Goal: Navigation & Orientation: Find specific page/section

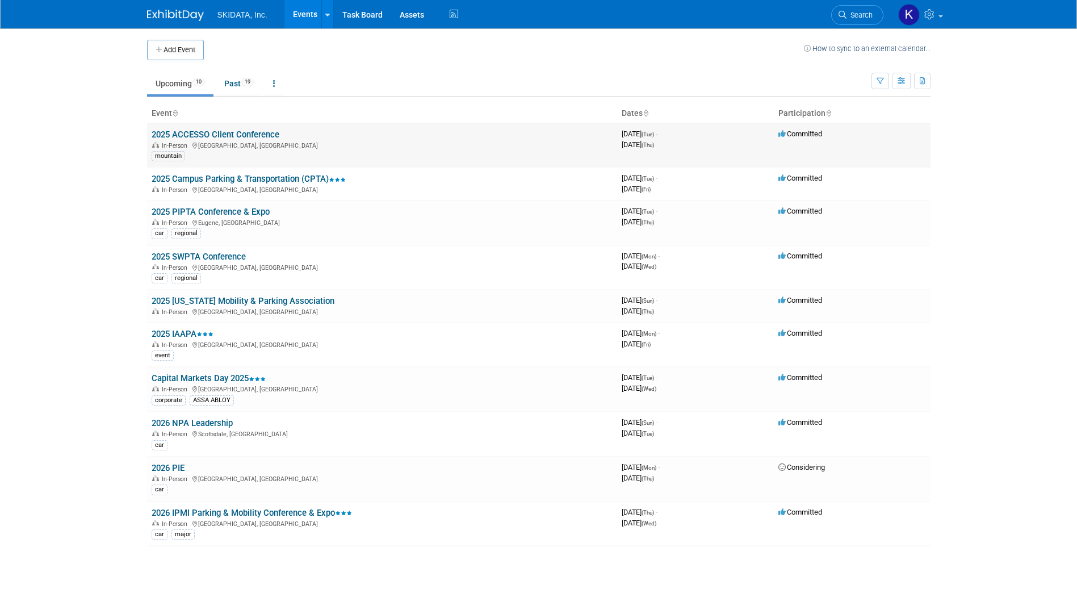
click at [248, 132] on link "2025 ACCESSO Client Conference" at bounding box center [216, 134] width 128 height 10
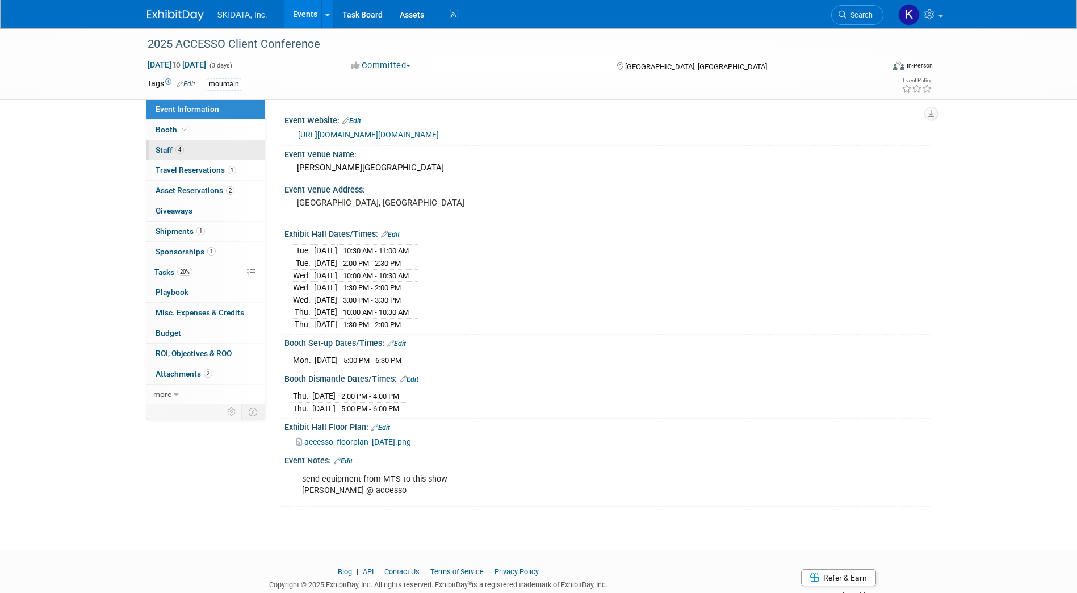
click at [169, 148] on span "Staff 4" at bounding box center [170, 149] width 28 height 9
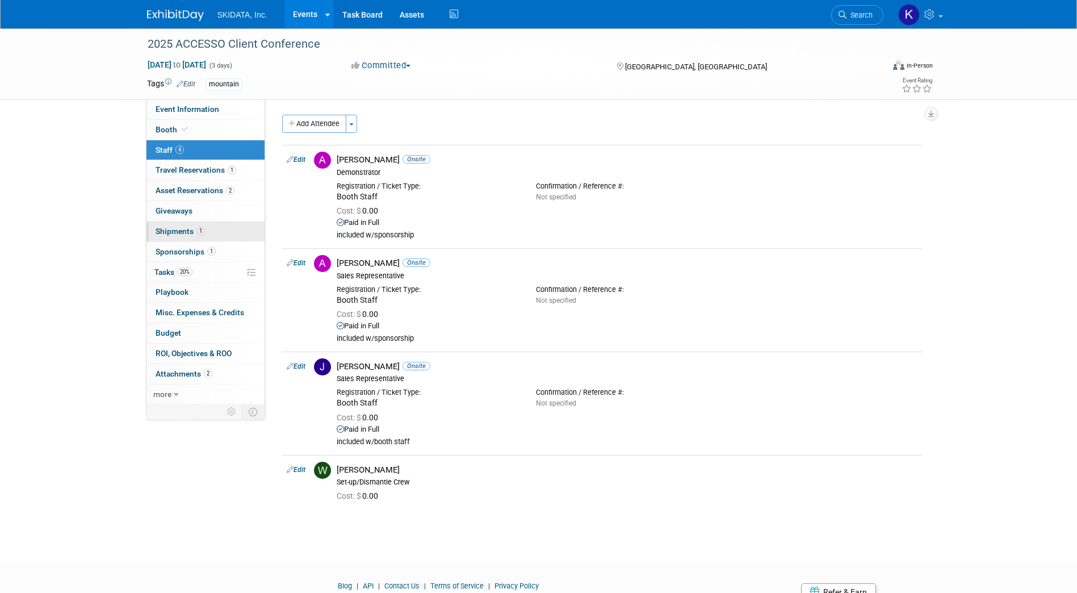
click at [166, 229] on span "Shipments 1" at bounding box center [180, 231] width 49 height 9
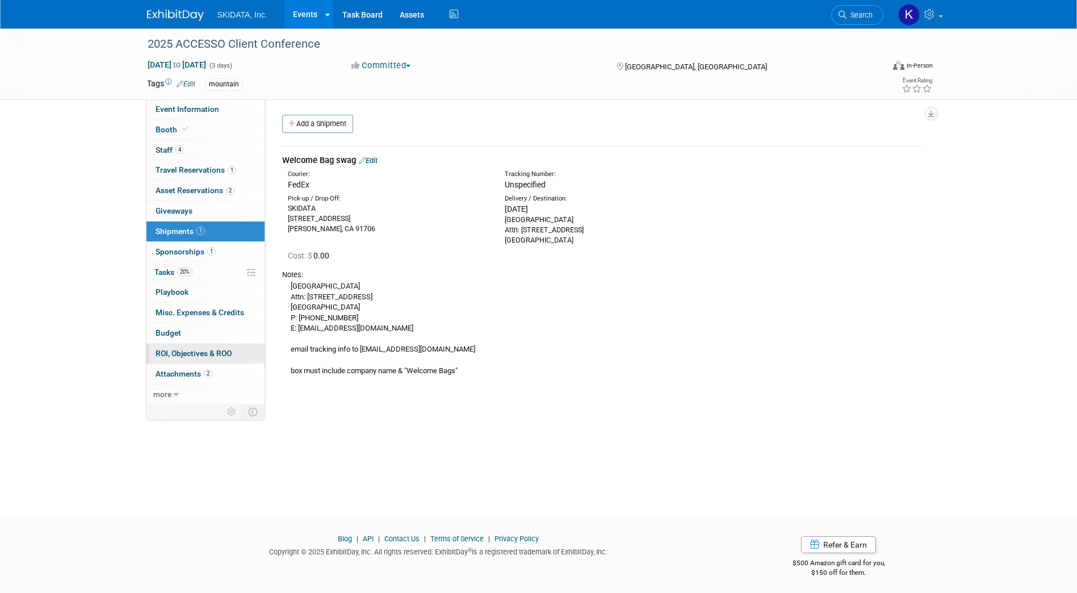
click at [186, 354] on span "ROI, Objectives & ROO 0" at bounding box center [194, 353] width 76 height 9
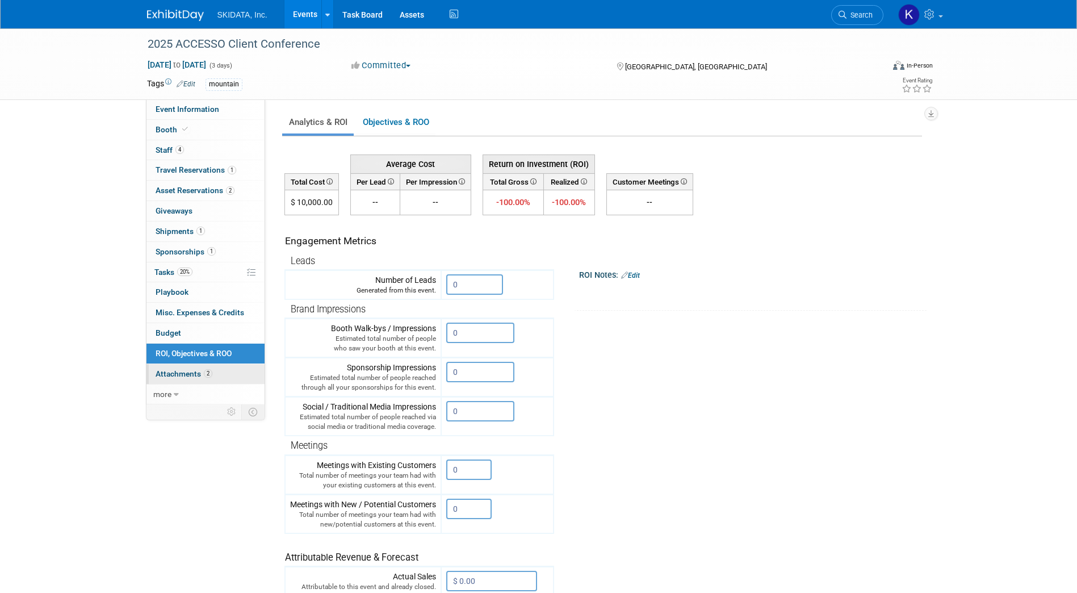
click at [176, 371] on span "Attachments 2" at bounding box center [184, 373] width 57 height 9
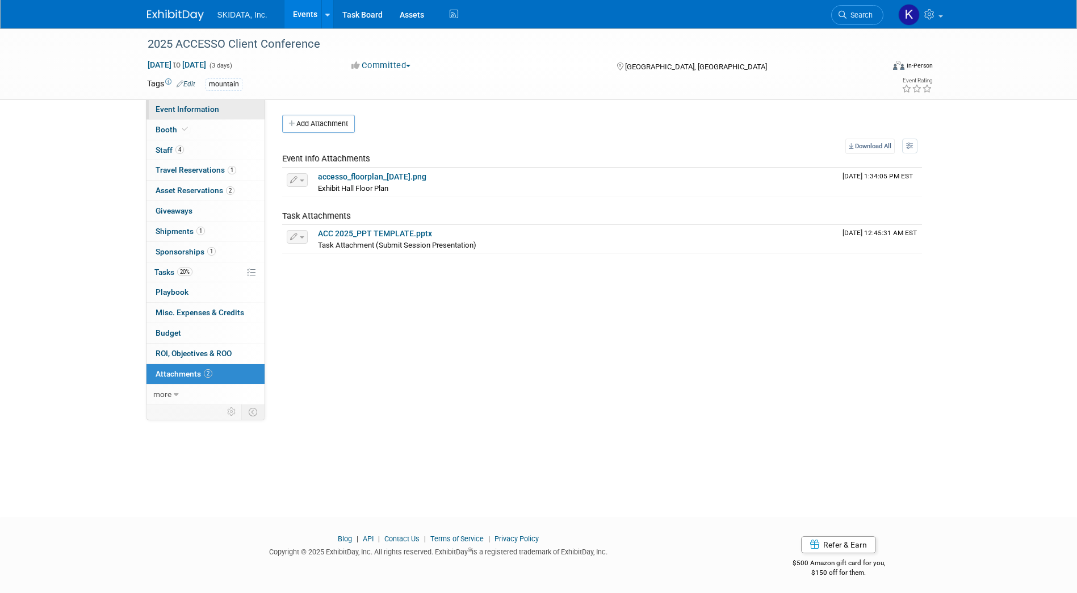
click at [183, 108] on span "Event Information" at bounding box center [188, 109] width 64 height 9
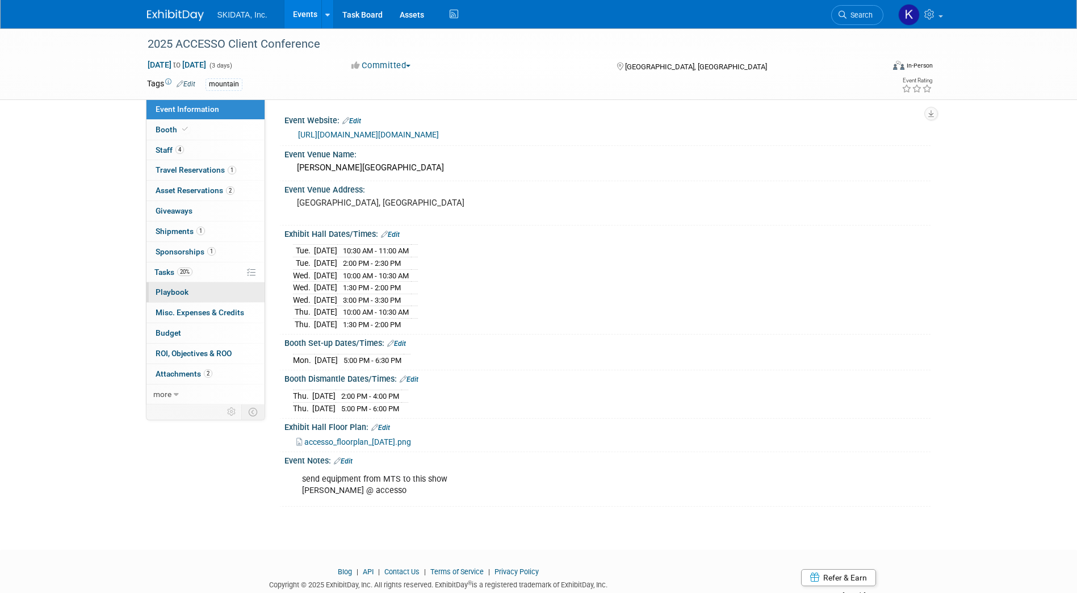
click at [165, 290] on span "Playbook 0" at bounding box center [172, 291] width 33 height 9
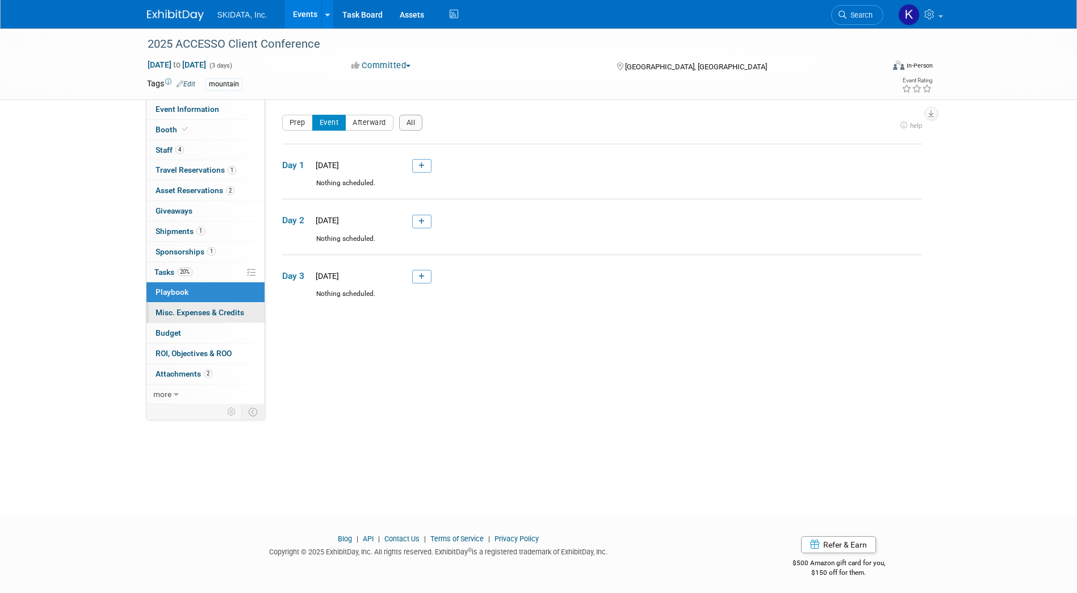
click at [168, 311] on span "Misc. Expenses & Credits 0" at bounding box center [200, 312] width 89 height 9
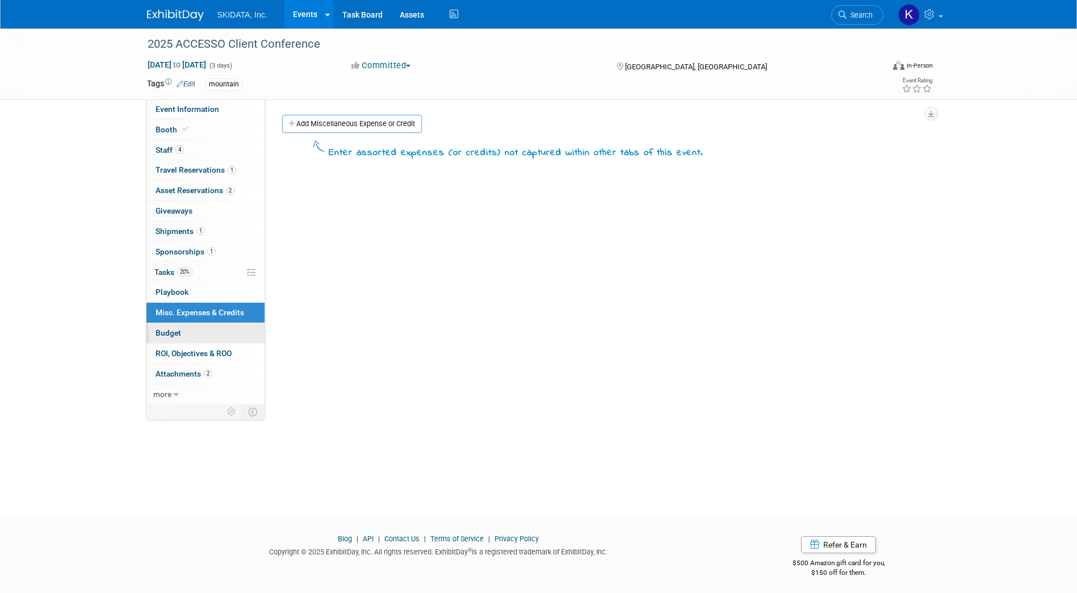
click at [169, 329] on span "Budget" at bounding box center [169, 332] width 26 height 9
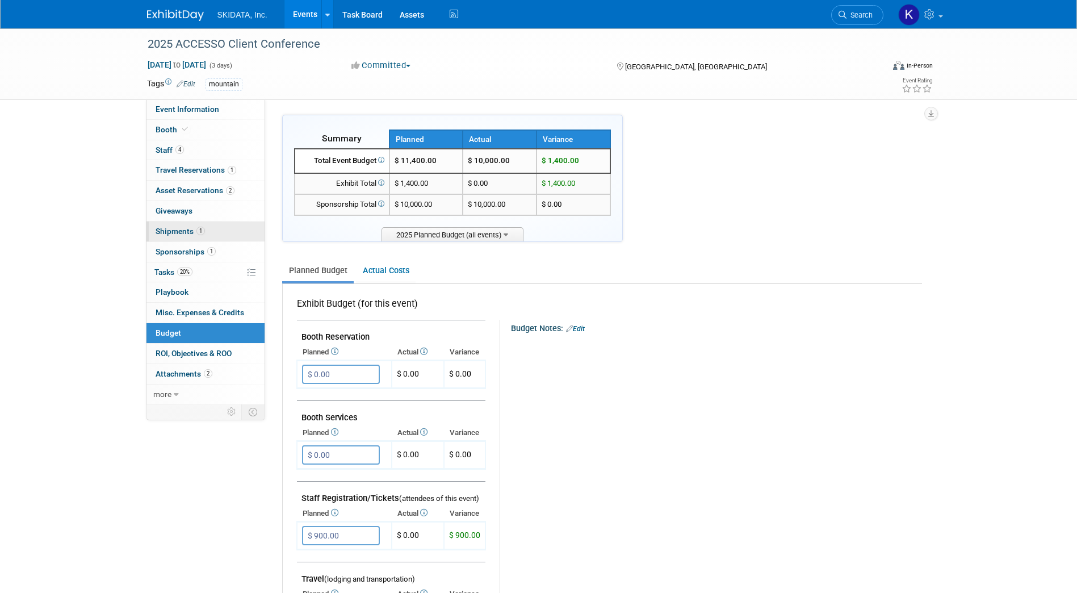
click at [170, 232] on span "Shipments 1" at bounding box center [180, 231] width 49 height 9
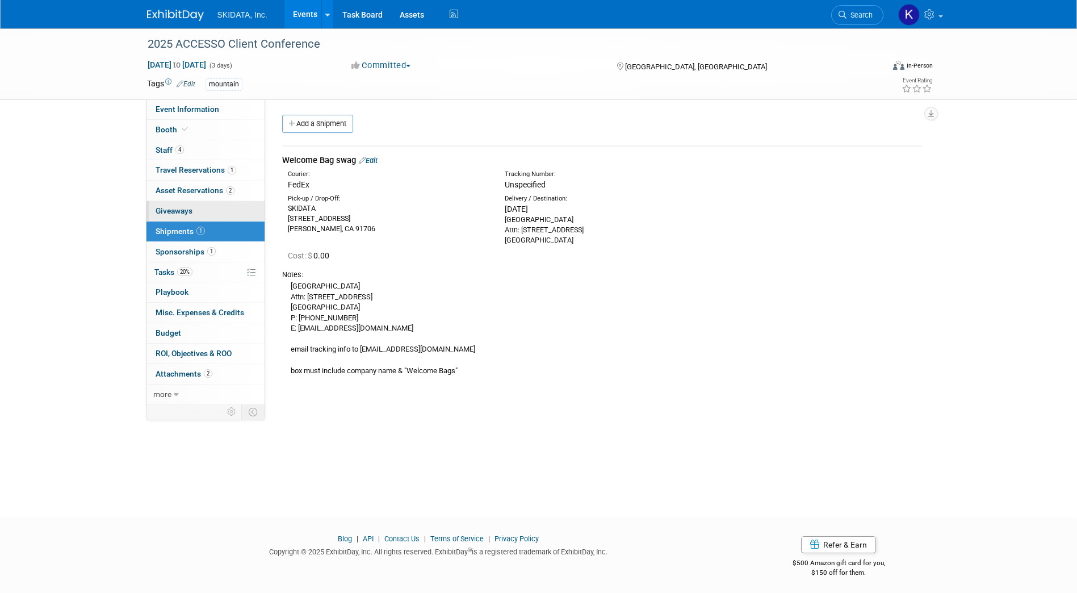
click at [179, 208] on span "Giveaways 0" at bounding box center [174, 210] width 37 height 9
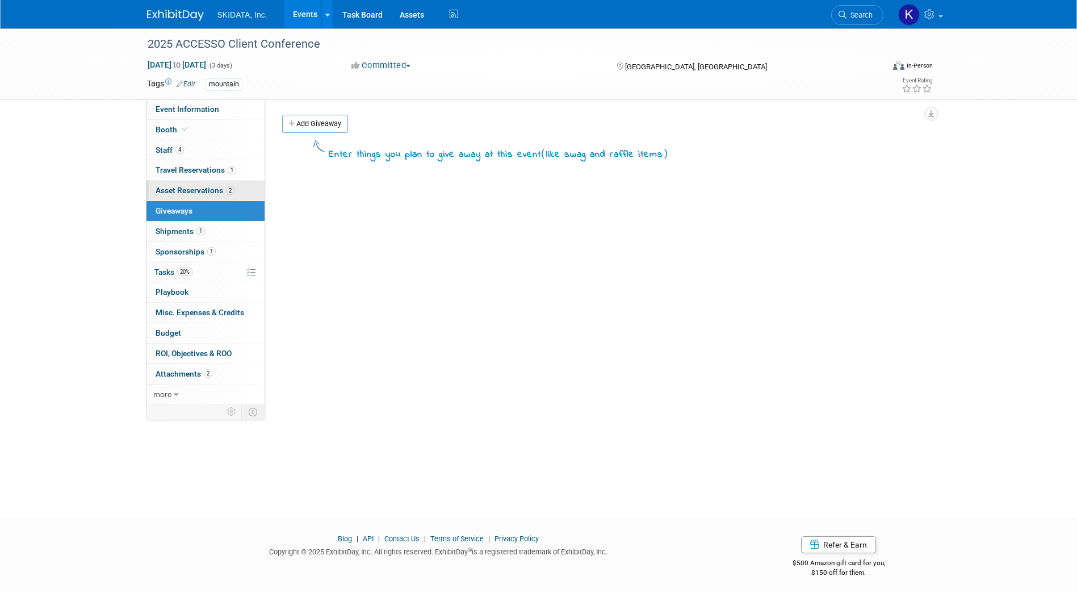
click at [178, 190] on span "Asset Reservations 2" at bounding box center [195, 190] width 79 height 9
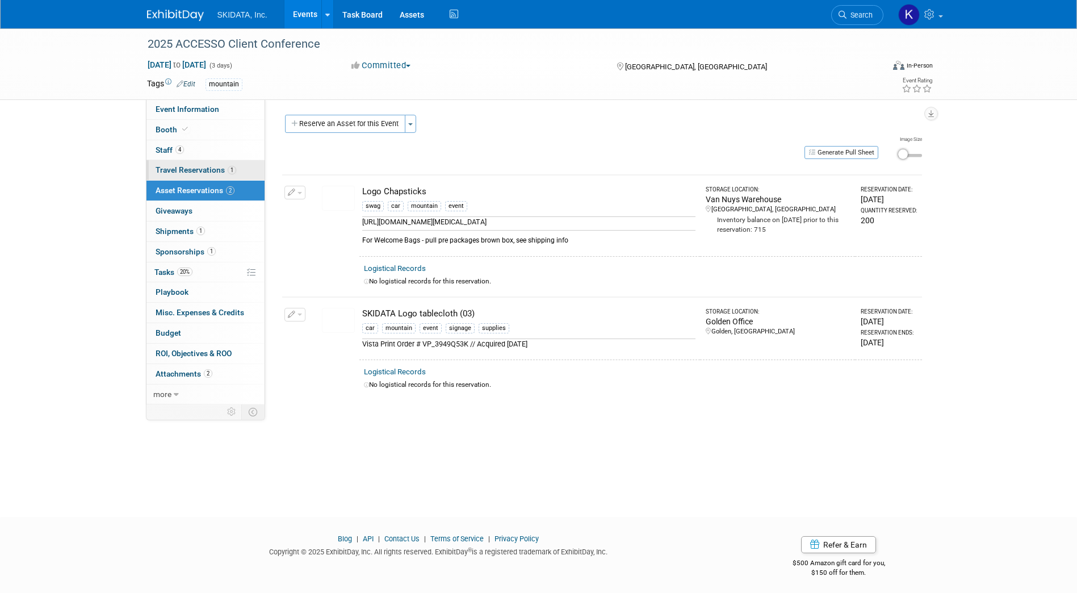
click at [179, 172] on span "Travel Reservations 1" at bounding box center [196, 169] width 81 height 9
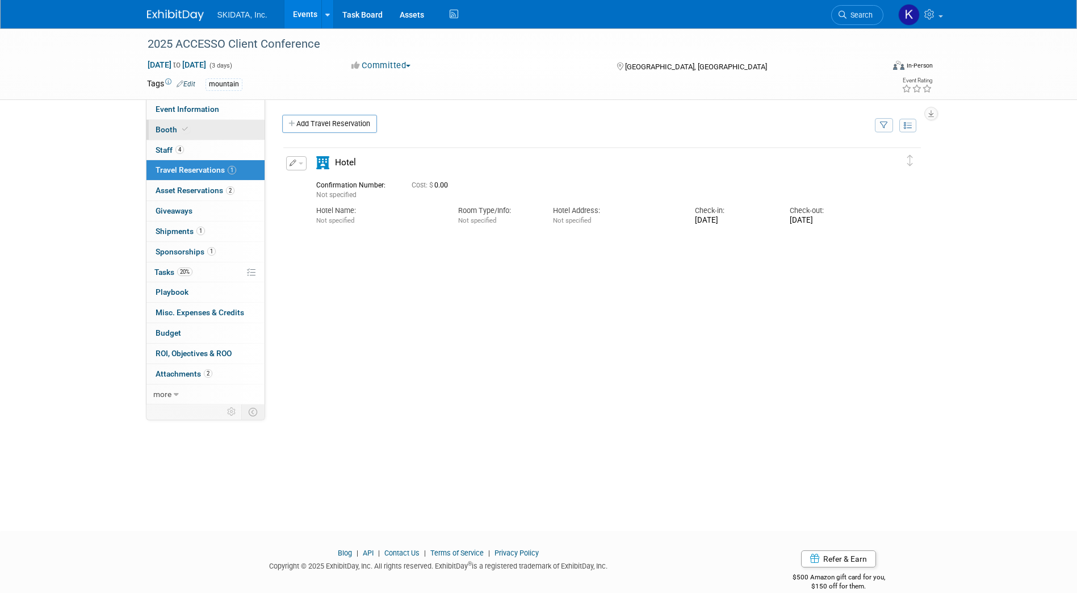
click at [170, 124] on link "Booth" at bounding box center [206, 130] width 118 height 20
